Goal: Task Accomplishment & Management: Manage account settings

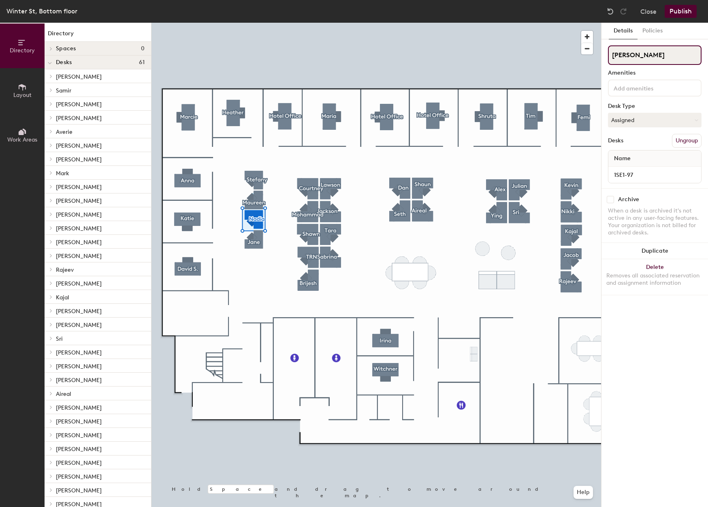
click at [639, 52] on input "Nadia" at bounding box center [655, 54] width 94 height 19
drag, startPoint x: 594, startPoint y: 48, endPoint x: 584, endPoint y: 48, distance: 10.1
click at [584, 48] on div "Directory Layout Work Areas Directory Spaces 0 Desks 61 Nancy 1SE1-1 Samir 1SE1…" at bounding box center [354, 265] width 708 height 484
type input "[PERSON_NAME]"
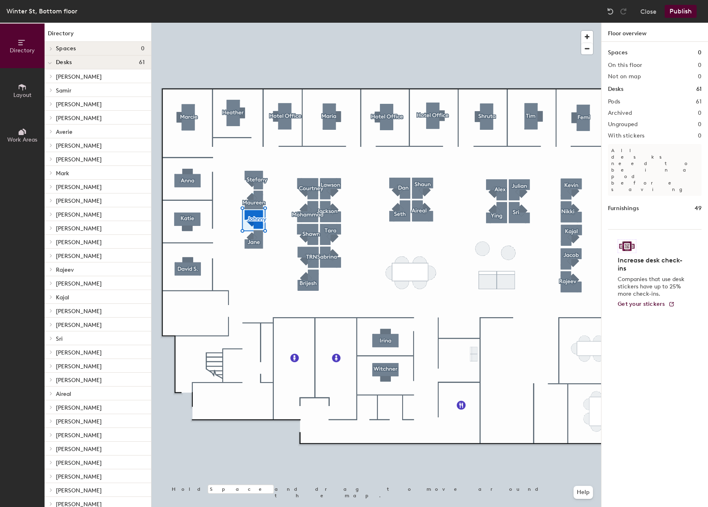
click at [680, 11] on button "Publish" at bounding box center [681, 11] width 32 height 13
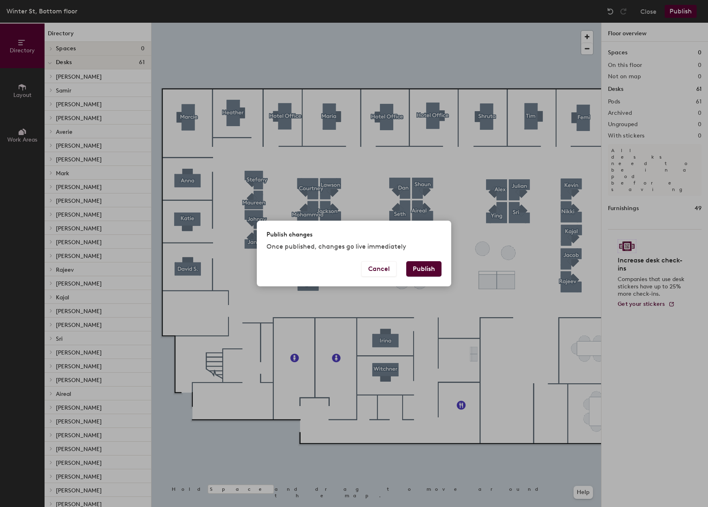
click at [425, 276] on button "Publish" at bounding box center [423, 268] width 35 height 15
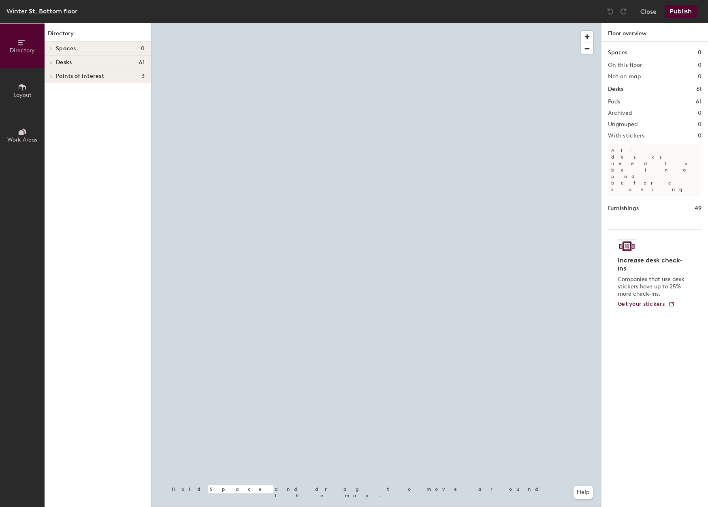
click at [291, 23] on div at bounding box center [377, 23] width 450 height 0
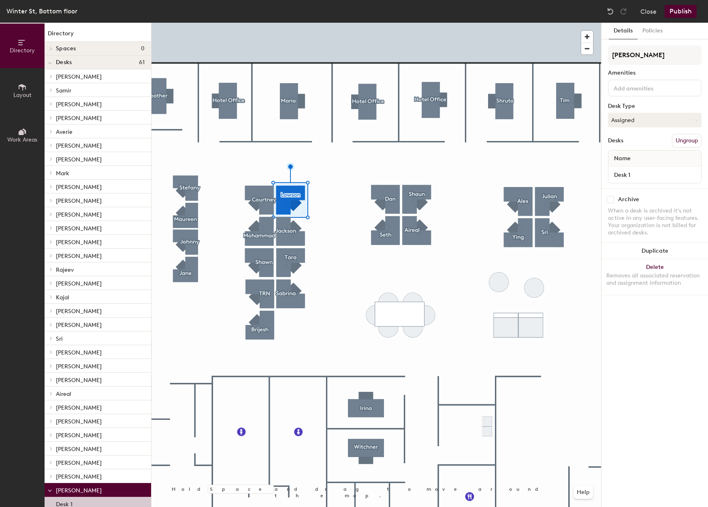
click at [639, 67] on div "Lawson Amenities Desk Type Assigned Desks Ungroup Name Desk 1" at bounding box center [655, 116] width 94 height 143
click at [639, 54] on input "Lawson" at bounding box center [655, 54] width 94 height 19
click at [554, 39] on div "Directory Layout Work Areas Directory Spaces 0 Desks 61 Nancy 1SE1-1 Samir 1SE1…" at bounding box center [354, 265] width 708 height 484
type input "[PERSON_NAME]"
click at [548, 23] on div at bounding box center [377, 23] width 450 height 0
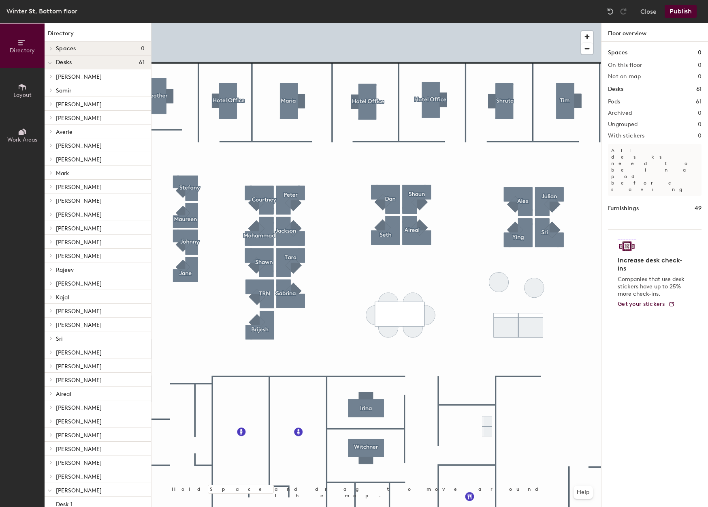
click at [679, 14] on button "Publish" at bounding box center [681, 11] width 32 height 13
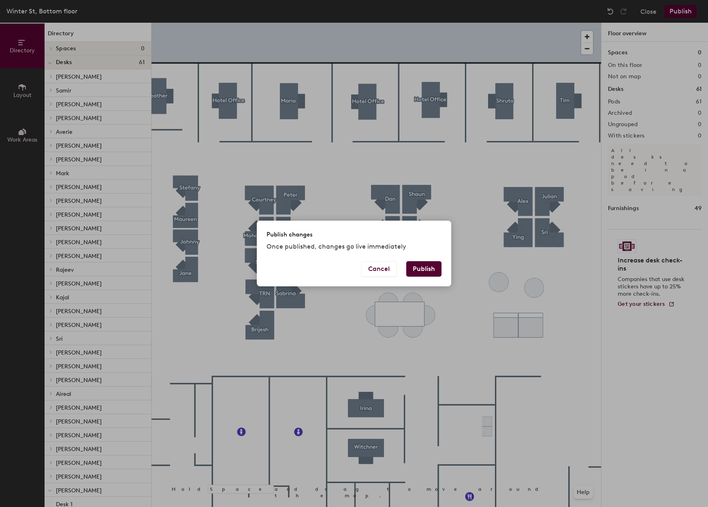
click at [421, 272] on button "Publish" at bounding box center [423, 268] width 35 height 15
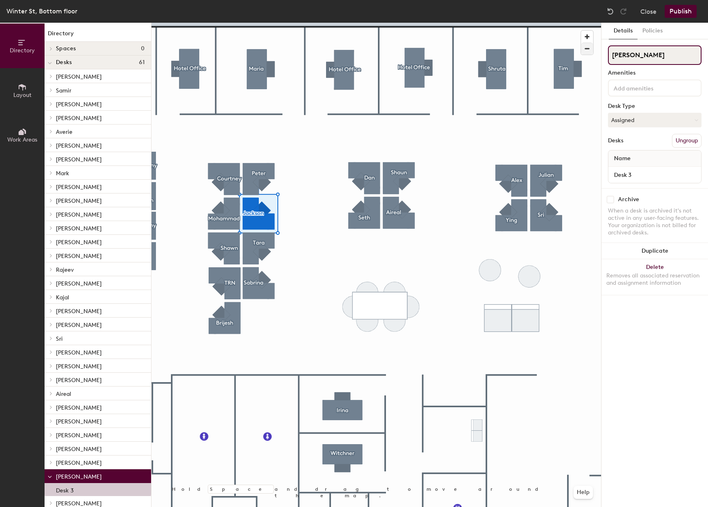
click at [543, 43] on div "Directory Layout Work Areas Directory Spaces 0 Desks 61 Nancy 1SE1-1 Samir 1SE1…" at bounding box center [354, 265] width 708 height 484
type input "Darby"
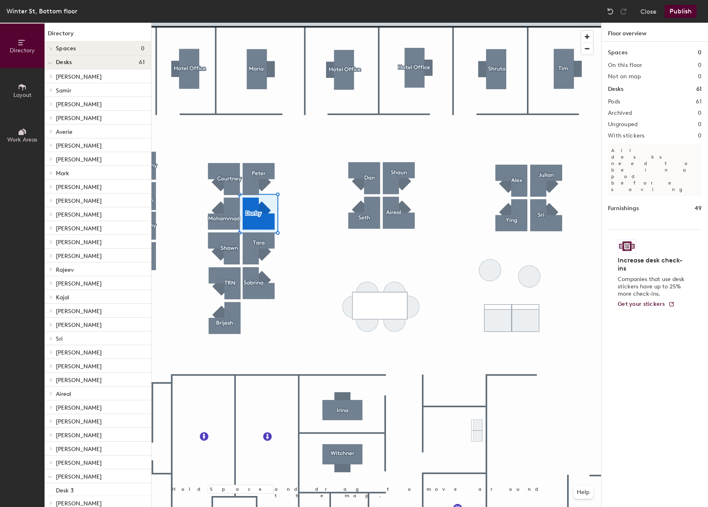
click at [680, 15] on button "Publish" at bounding box center [681, 11] width 32 height 13
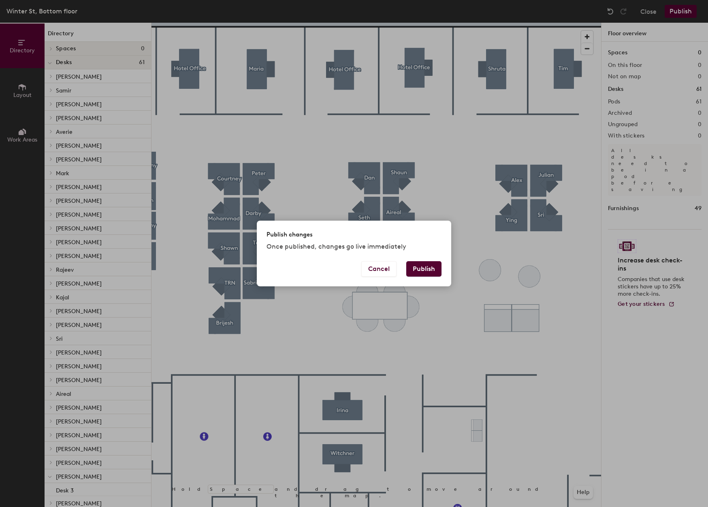
click at [423, 265] on button "Publish" at bounding box center [423, 268] width 35 height 15
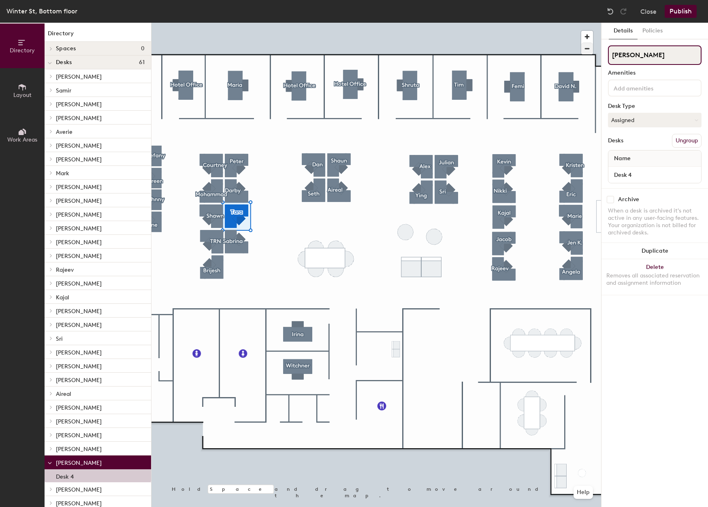
click at [556, 47] on div "Directory Layout Work Areas Directory Spaces 0 Desks 61 Nancy 1SE1-1 Samir 1SE1…" at bounding box center [354, 265] width 708 height 484
type input "Hotel"
click at [676, 116] on button "Assigned" at bounding box center [655, 120] width 94 height 15
click at [628, 169] on div "Hoteled" at bounding box center [649, 169] width 81 height 12
click at [678, 10] on button "Publish" at bounding box center [681, 11] width 32 height 13
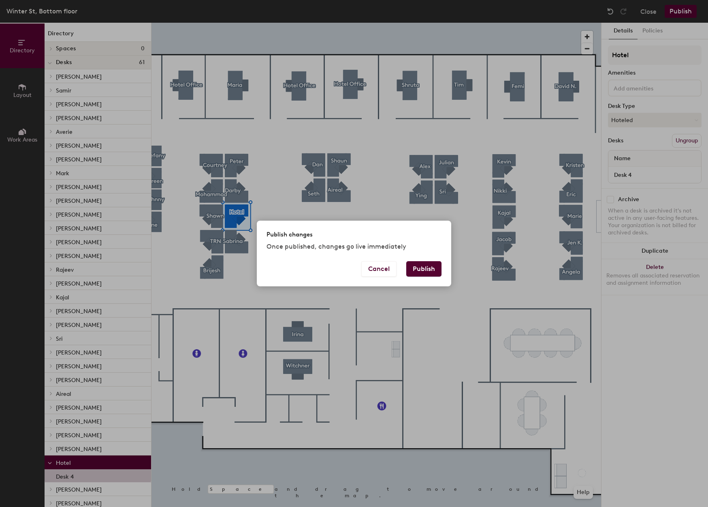
click at [428, 269] on button "Publish" at bounding box center [423, 268] width 35 height 15
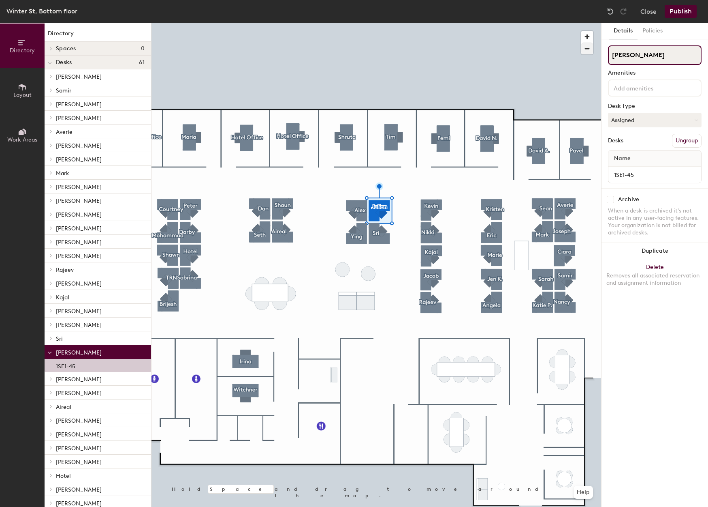
click at [569, 50] on div "Directory Layout Work Areas Directory Spaces 0 Desks 61 Nancy 1SE1-1 Samir 1SE1…" at bounding box center [354, 265] width 708 height 484
type input "[PERSON_NAME]"
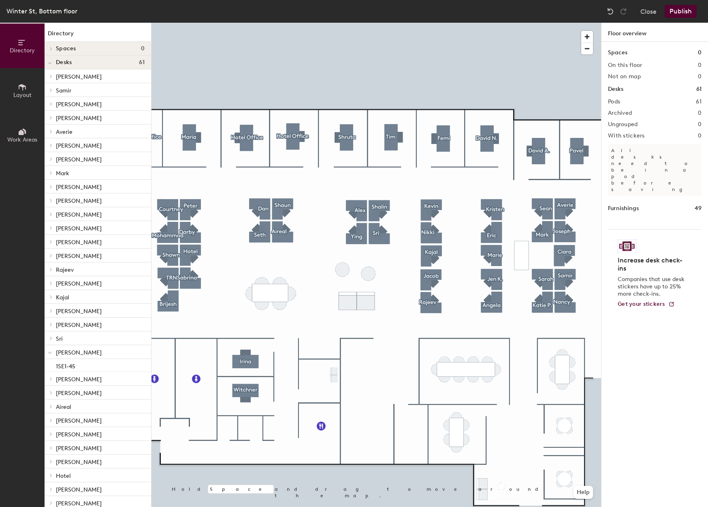
click at [684, 11] on button "Publish" at bounding box center [681, 11] width 32 height 13
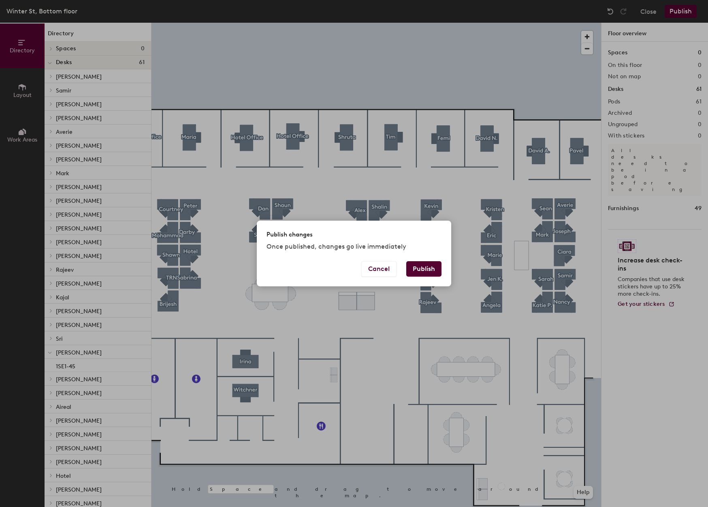
click at [424, 268] on button "Publish" at bounding box center [423, 268] width 35 height 15
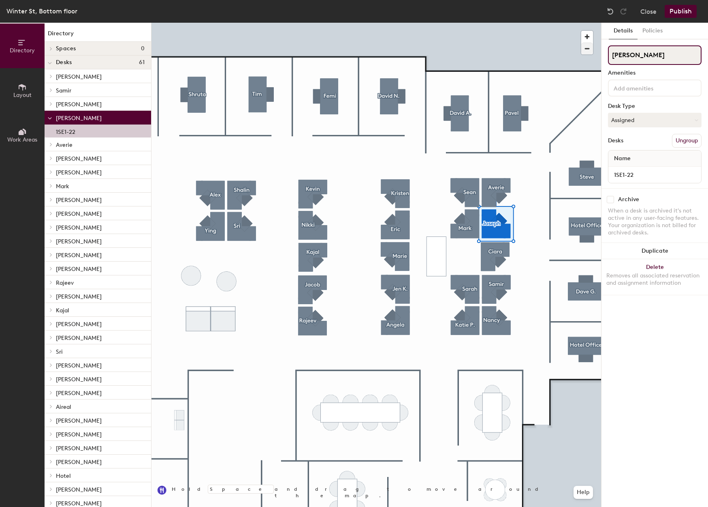
click at [528, 45] on div "Directory Layout Work Areas Directory Spaces 0 Desks 61 Nancy 1SE1-1 Samir 1SE1…" at bounding box center [354, 265] width 708 height 484
type input "O"
type input "J"
type input "Hotel"
click at [646, 122] on button "Assigned" at bounding box center [655, 120] width 94 height 15
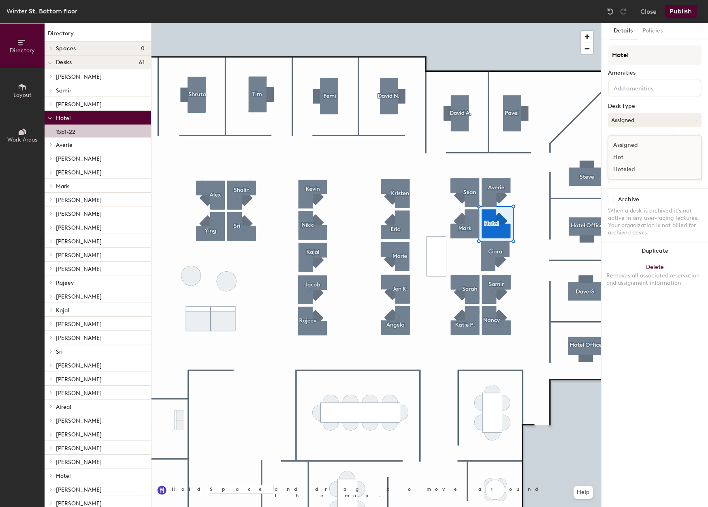
click at [624, 168] on div "Hoteled" at bounding box center [649, 169] width 81 height 12
click at [687, 9] on button "Publish" at bounding box center [681, 11] width 32 height 13
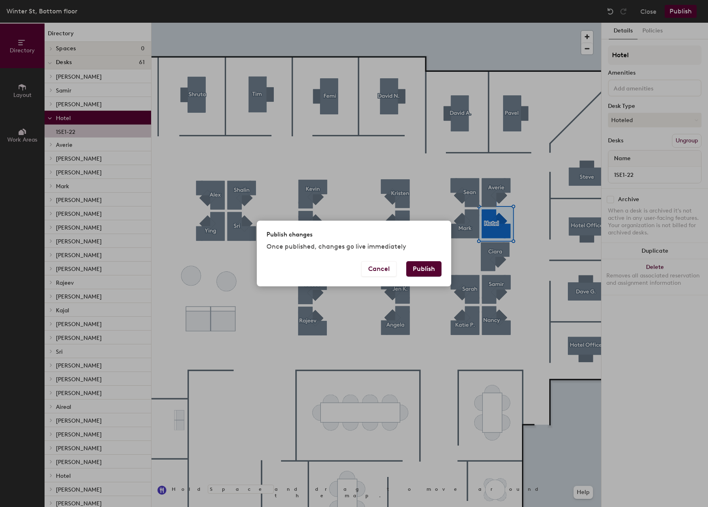
click at [434, 269] on button "Publish" at bounding box center [423, 268] width 35 height 15
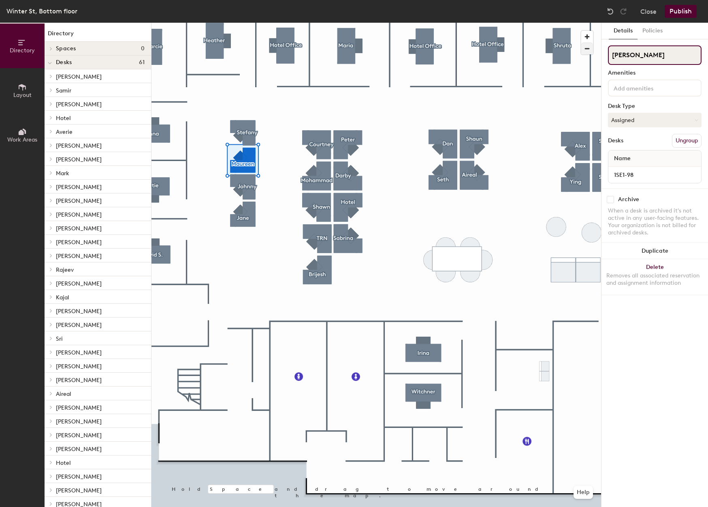
click at [474, 30] on div "Directory Layout Work Areas Directory Spaces 0 Desks 61 [PERSON_NAME] 1SE1-1 Sa…" at bounding box center [354, 265] width 708 height 484
drag, startPoint x: 635, startPoint y: 57, endPoint x: 603, endPoint y: 57, distance: 32.0
click at [603, 57] on div "Details Policies Hotel Amenities Desk Type Assigned Desks Ungroup Name 1SE1-98 …" at bounding box center [655, 265] width 107 height 484
type input "Hotel"
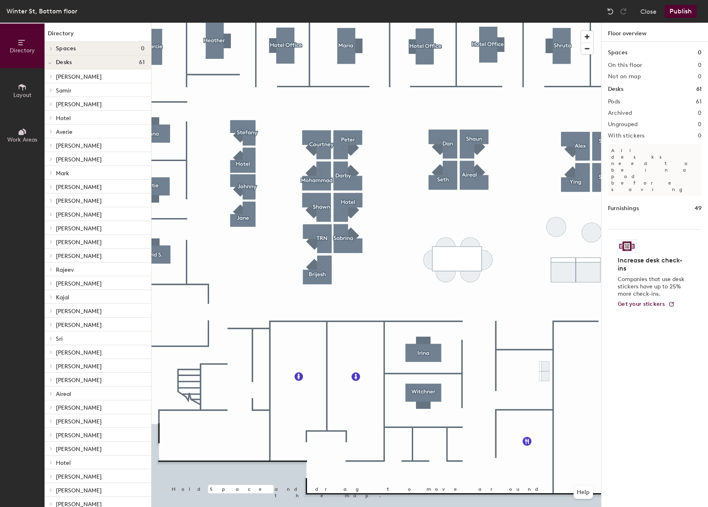
click at [683, 13] on button "Publish" at bounding box center [681, 11] width 32 height 13
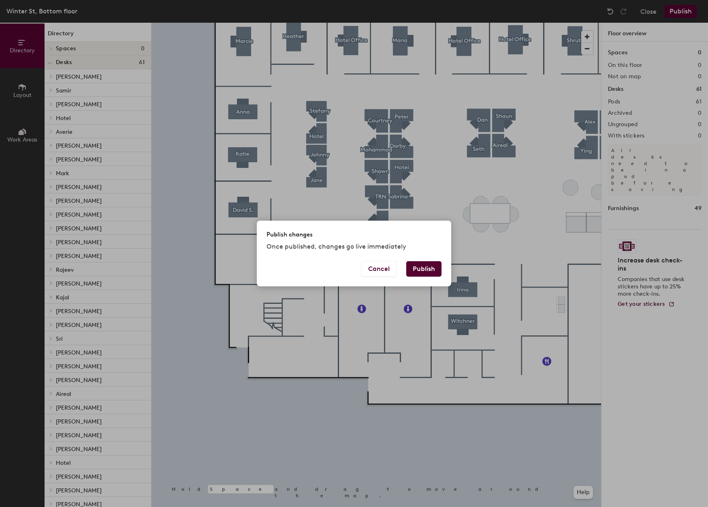
click at [423, 268] on button "Publish" at bounding box center [423, 268] width 35 height 15
